Goal: Task Accomplishment & Management: Manage account settings

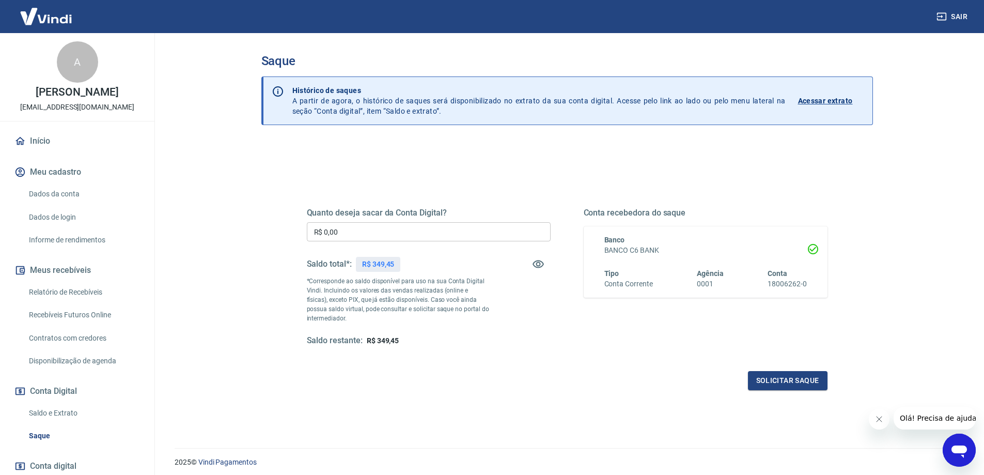
click at [376, 232] on input "R$ 0,00" at bounding box center [429, 231] width 244 height 19
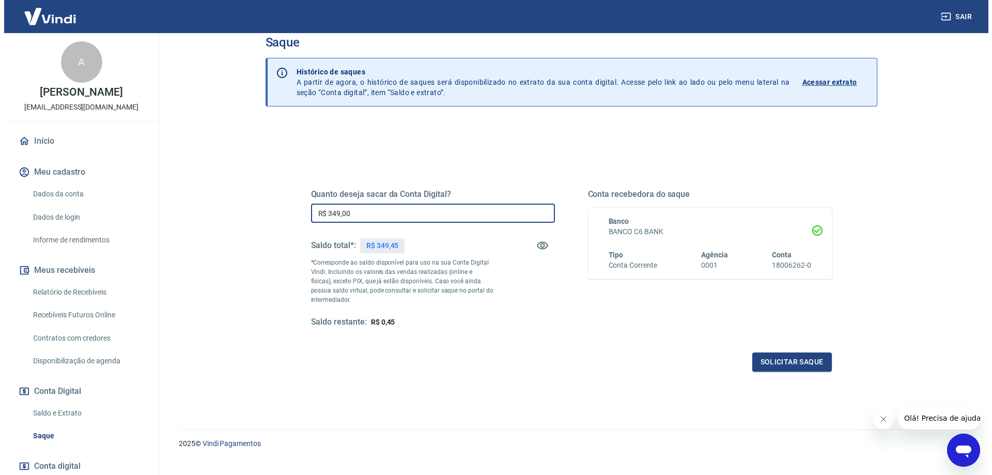
scroll to position [36, 0]
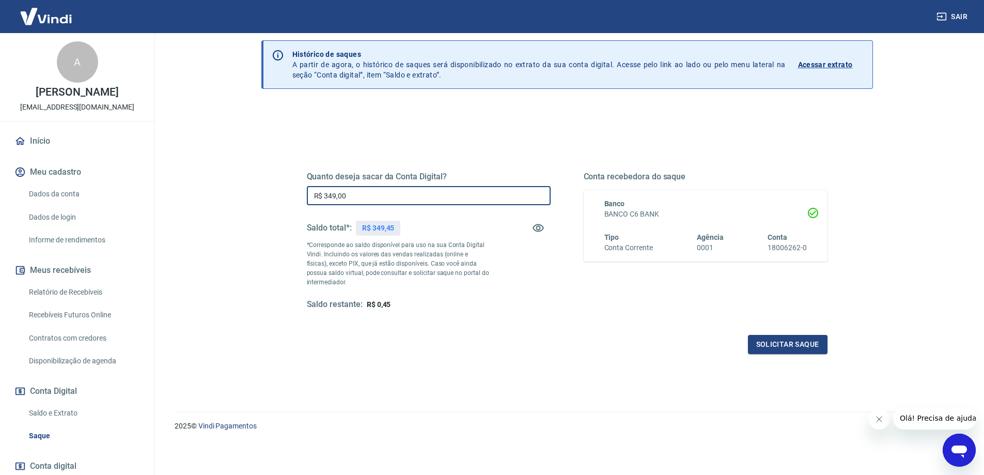
type input "R$ 349,00"
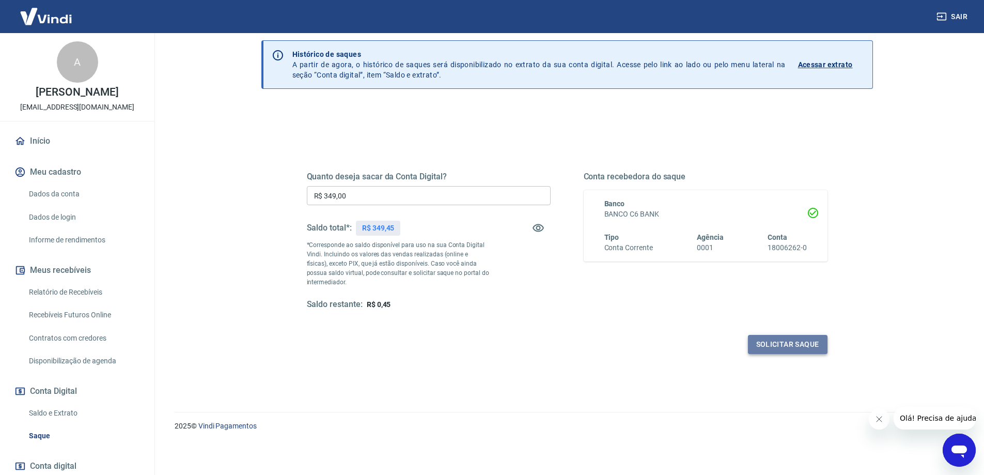
click at [785, 346] on button "Solicitar saque" at bounding box center [788, 344] width 80 height 19
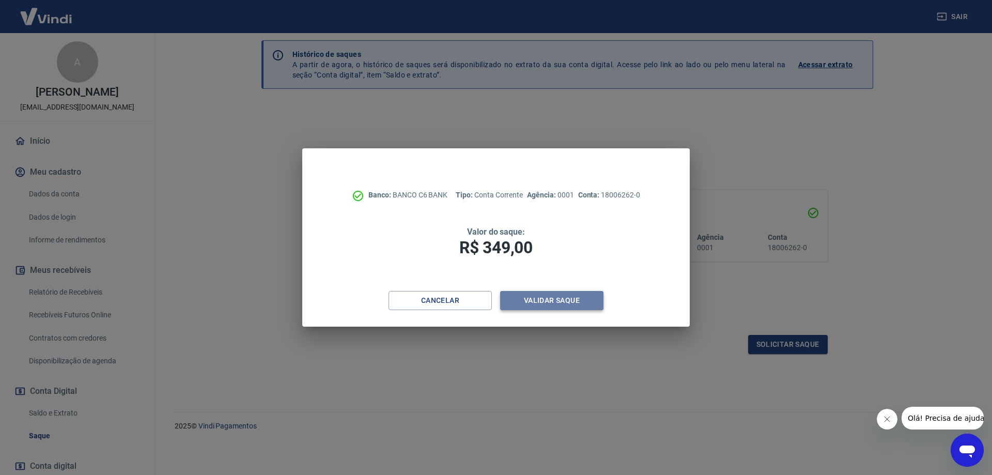
click at [542, 300] on button "Validar saque" at bounding box center [551, 300] width 103 height 19
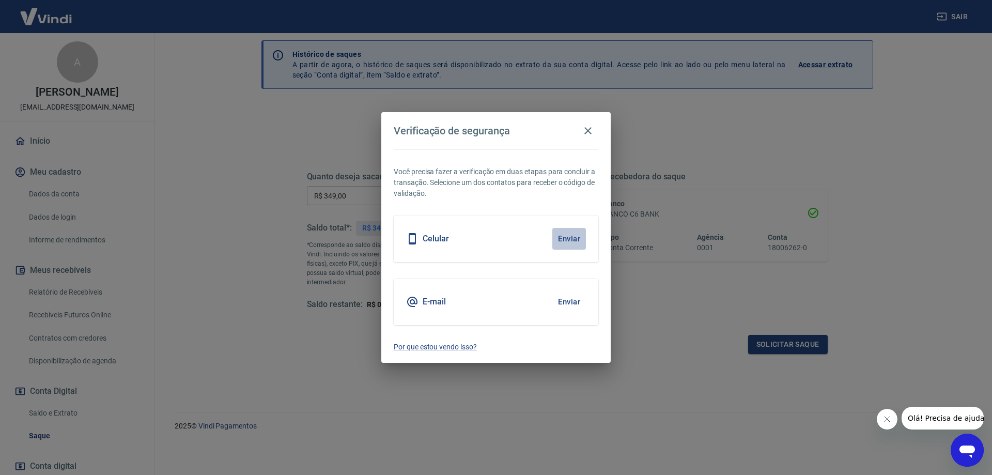
click at [575, 240] on button "Enviar" at bounding box center [569, 239] width 34 height 22
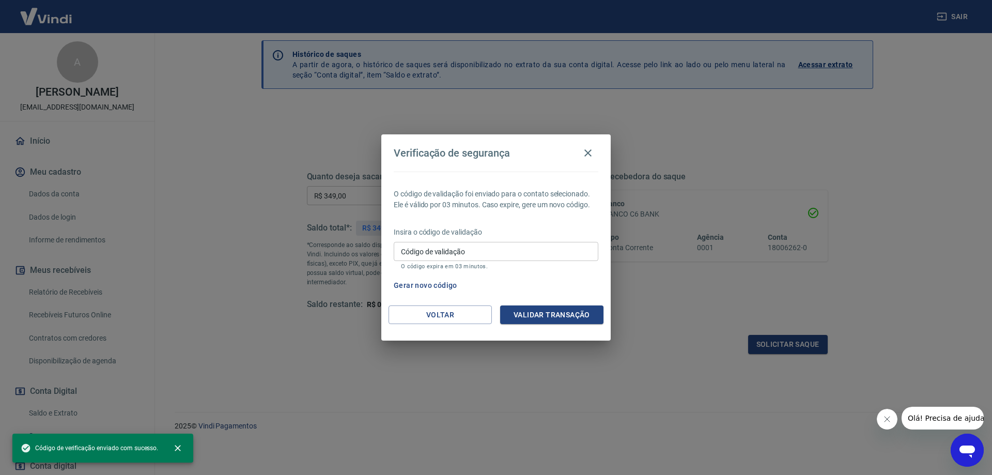
click at [511, 254] on input "Código de validação" at bounding box center [496, 251] width 205 height 19
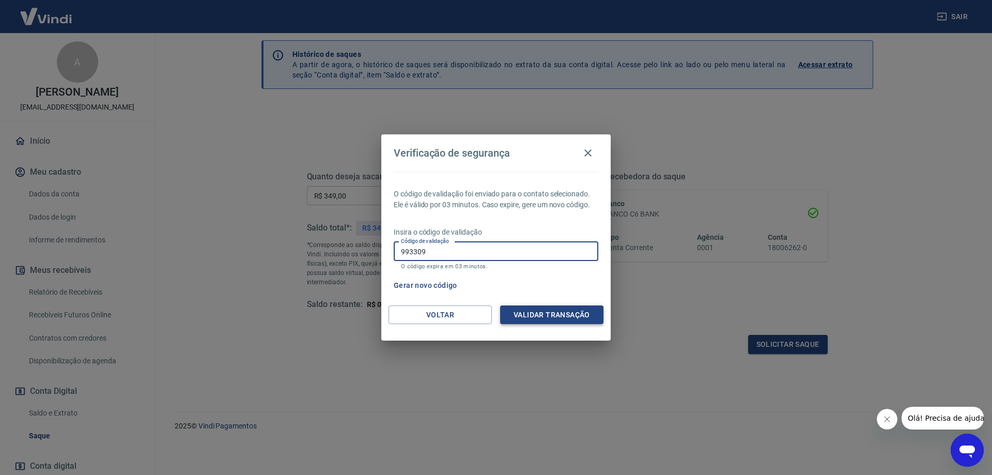
type input "993309"
click at [535, 314] on button "Validar transação" at bounding box center [551, 314] width 103 height 19
